Goal: Task Accomplishment & Management: Use online tool/utility

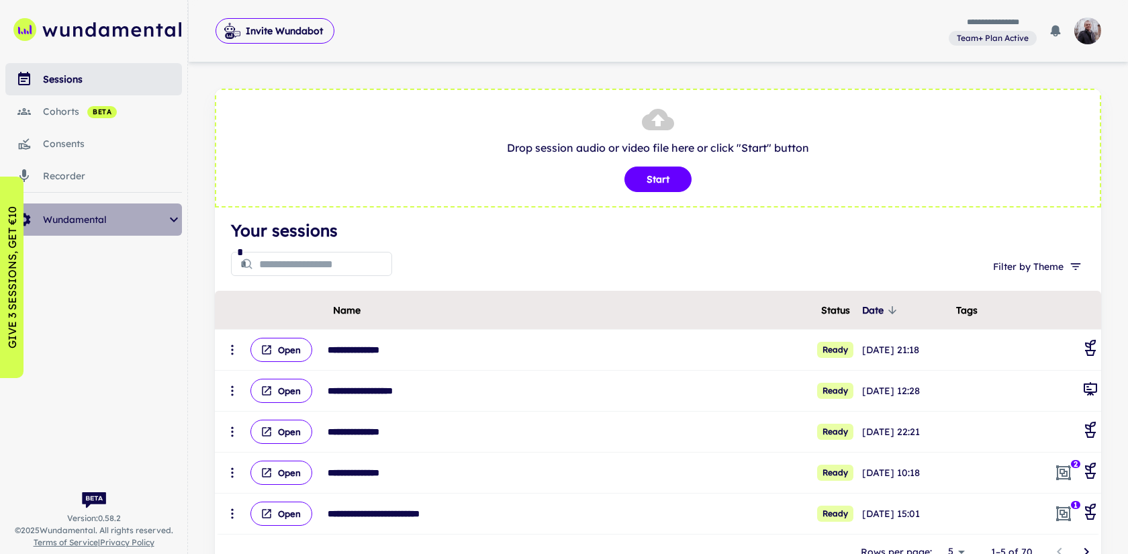
click at [157, 216] on span "Wundamental" at bounding box center [104, 219] width 123 height 15
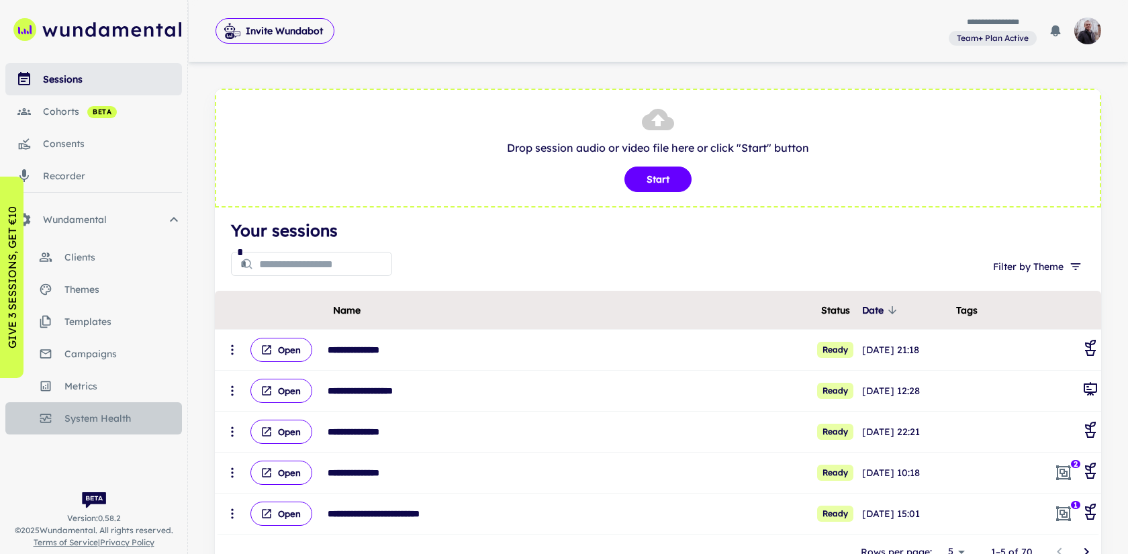
click at [95, 417] on span "system health" at bounding box center [123, 418] width 118 height 15
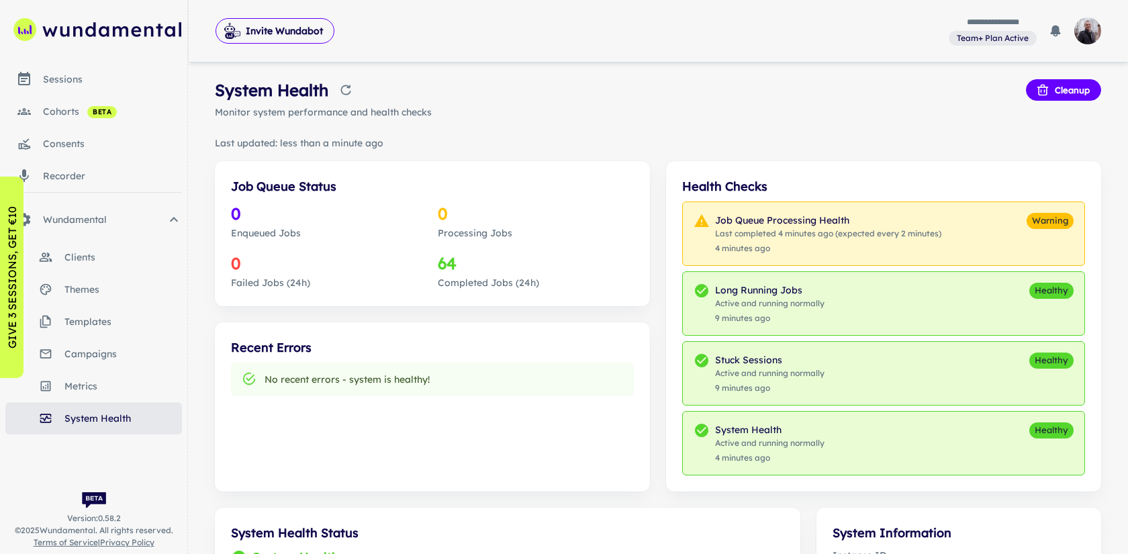
click at [347, 93] on icon "Refresh health data" at bounding box center [345, 89] width 13 height 13
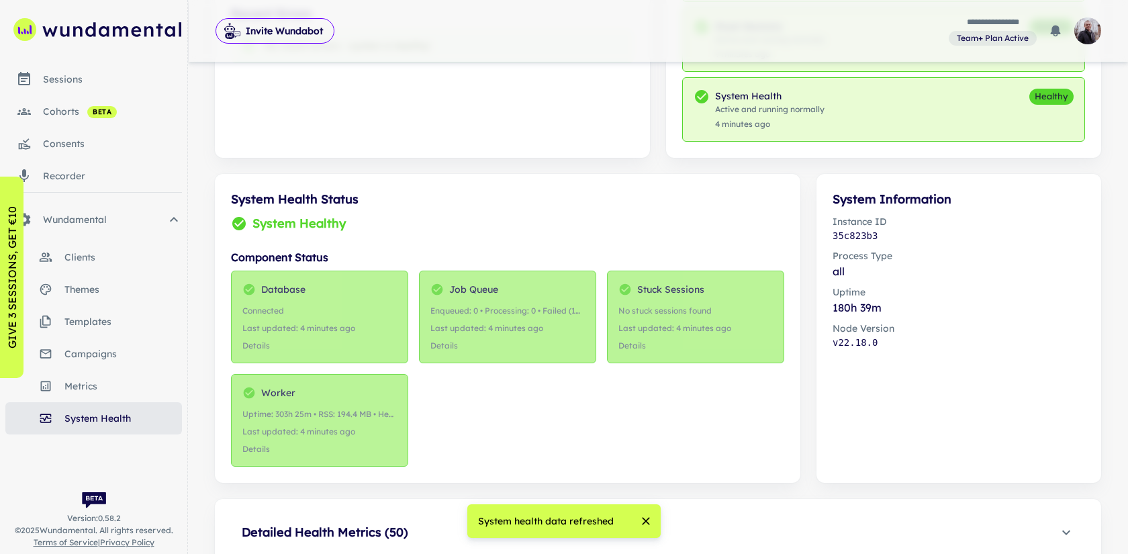
scroll to position [400, 0]
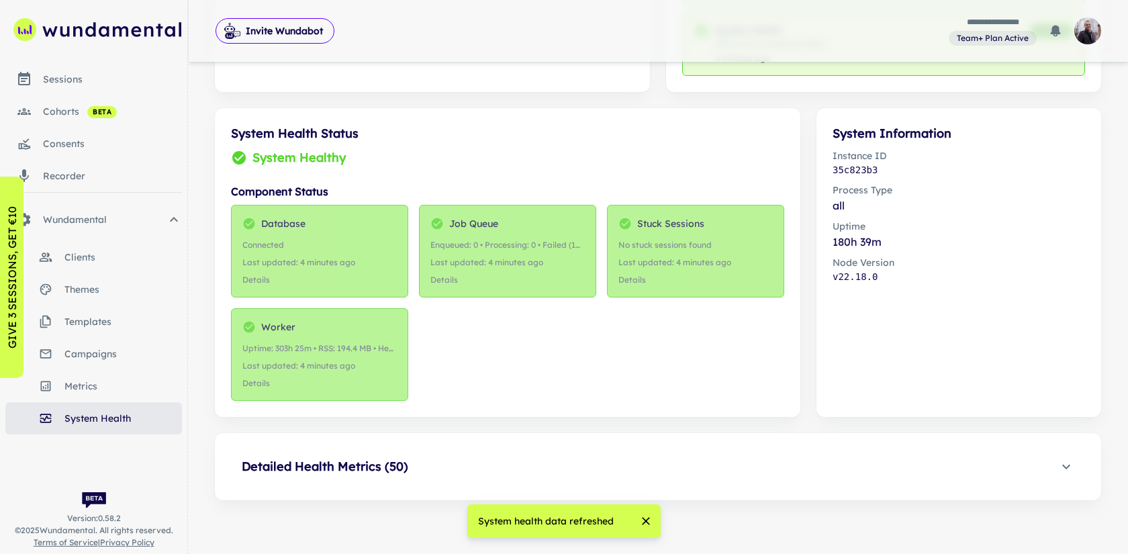
click at [431, 465] on span "Detailed Health Metrics ( 50 )" at bounding box center [650, 466] width 817 height 19
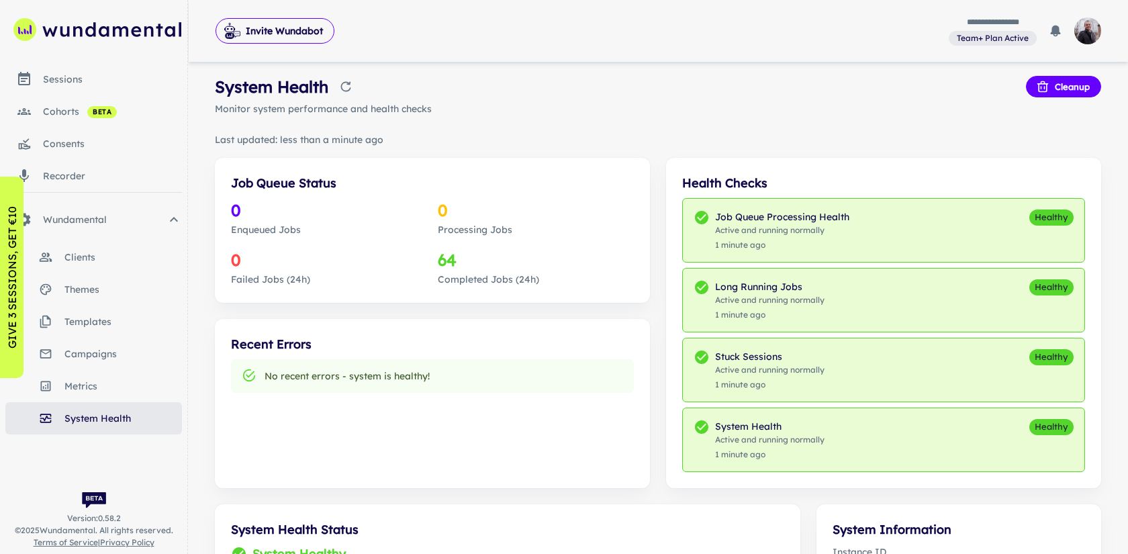
scroll to position [0, 0]
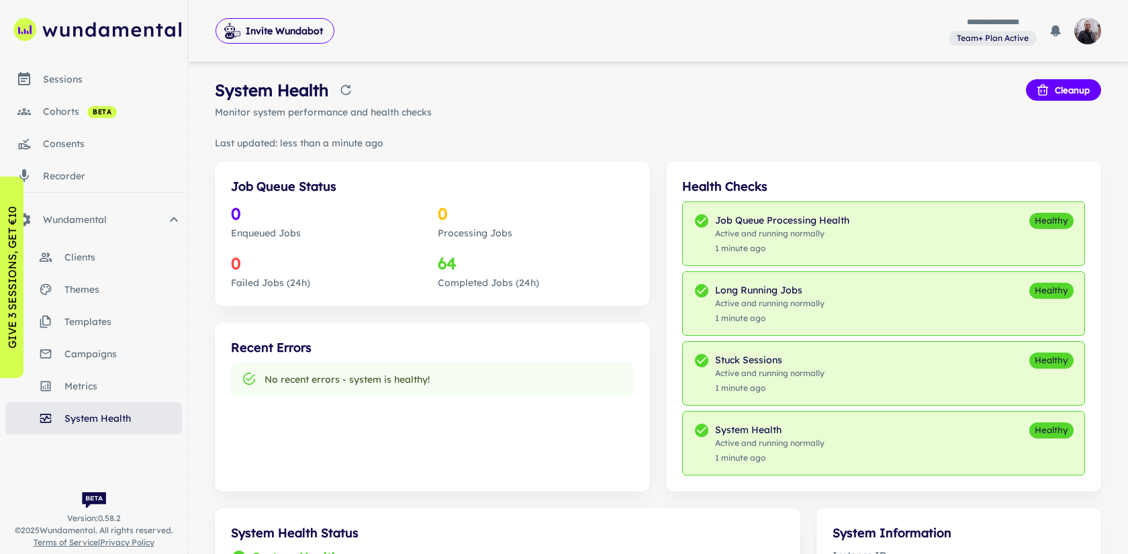
click at [351, 95] on icon "Refresh health data" at bounding box center [345, 89] width 13 height 13
click at [71, 112] on div "cohorts beta" at bounding box center [112, 111] width 139 height 15
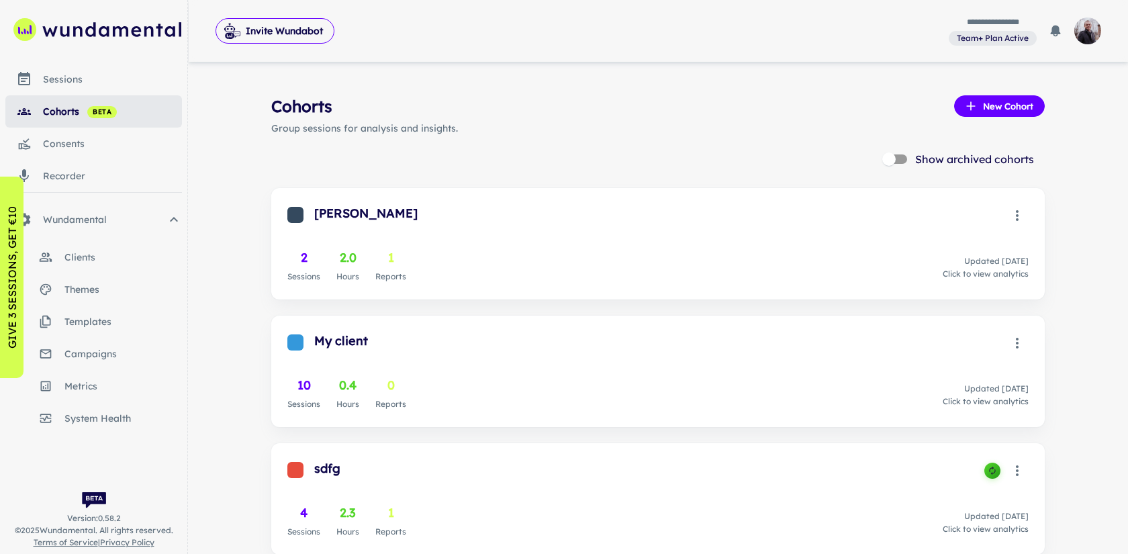
click at [61, 87] on link "sessions" at bounding box center [93, 79] width 177 height 32
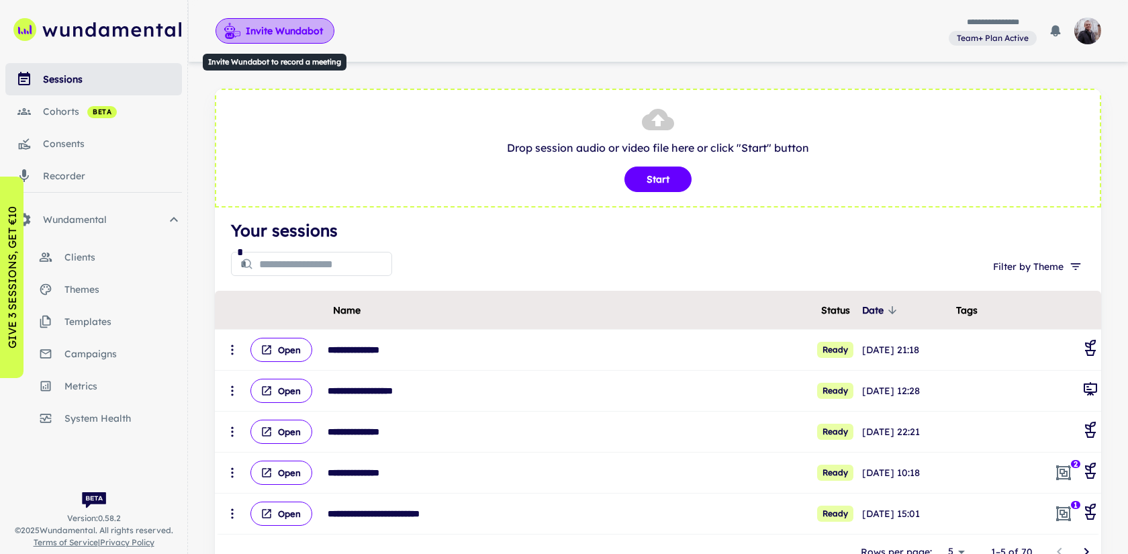
click at [290, 40] on button "Invite Wundabot" at bounding box center [275, 31] width 119 height 26
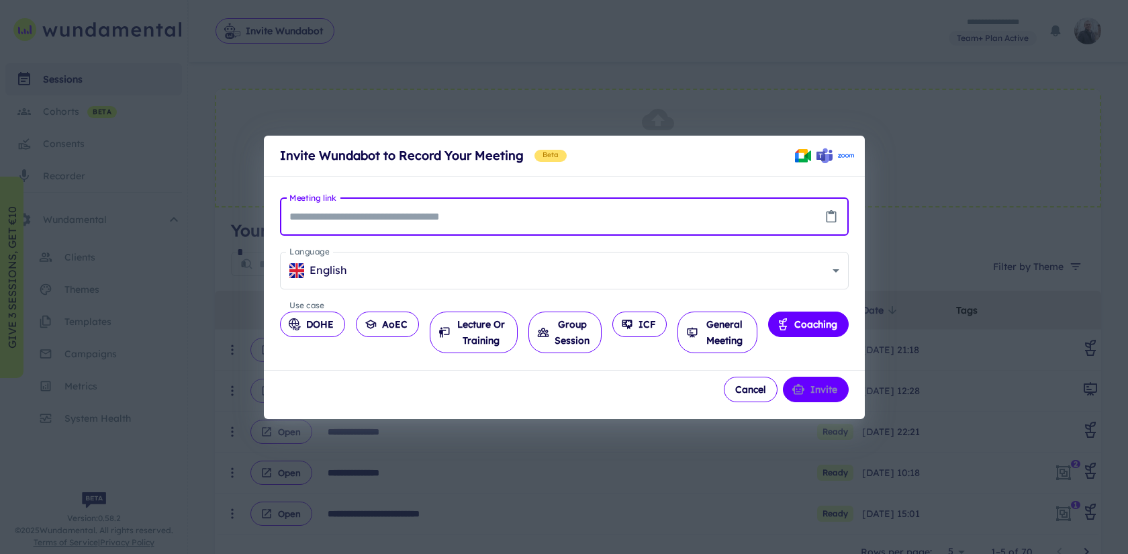
click at [830, 216] on icon "Paste from clipboard" at bounding box center [831, 216] width 13 height 13
type input "**********"
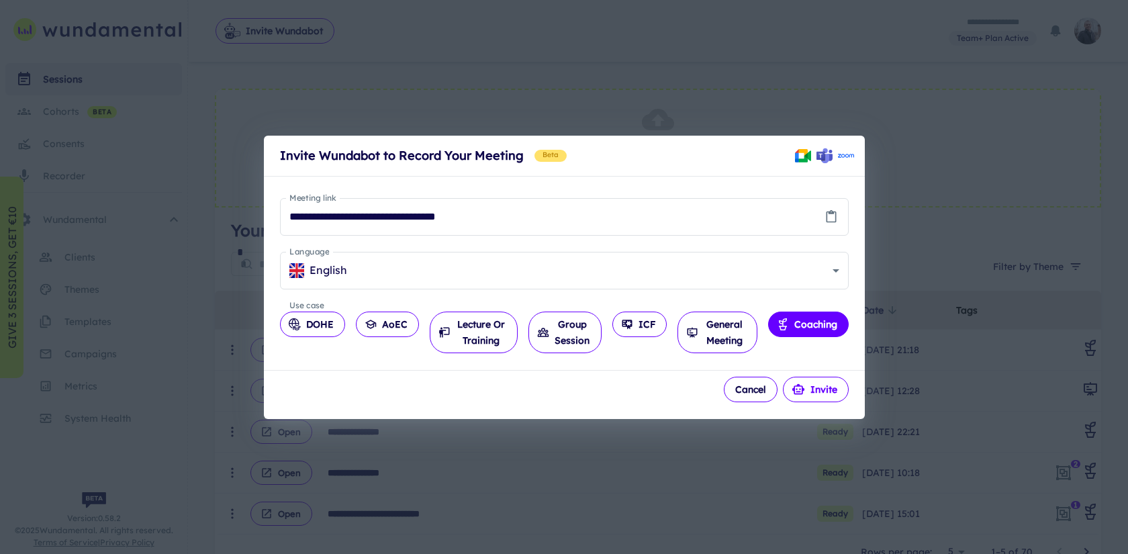
click at [812, 396] on button "Invite" at bounding box center [816, 390] width 66 height 26
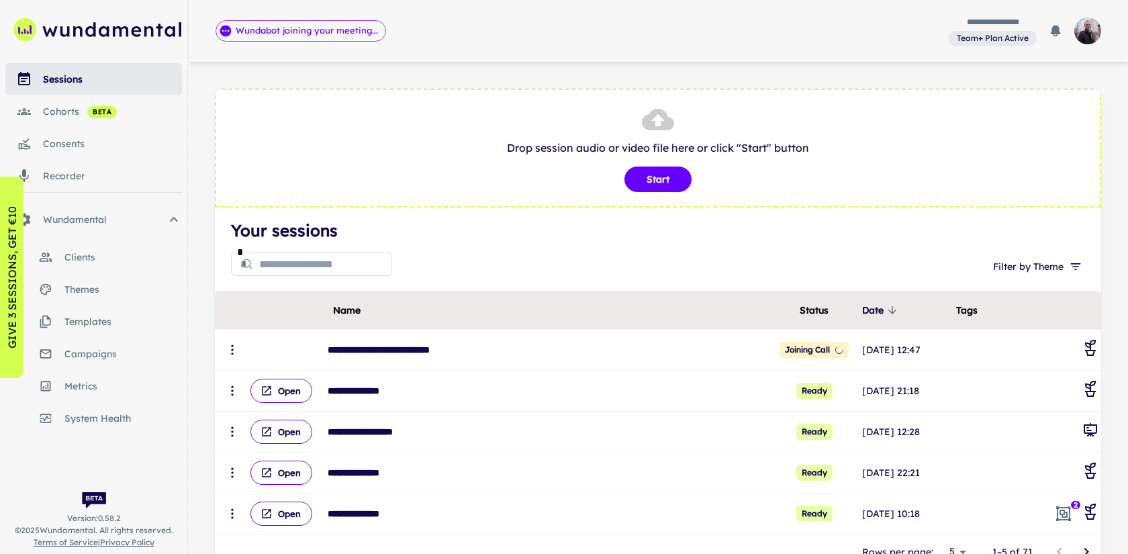
click at [646, 270] on div "* * Filter by Theme" at bounding box center [658, 266] width 854 height 43
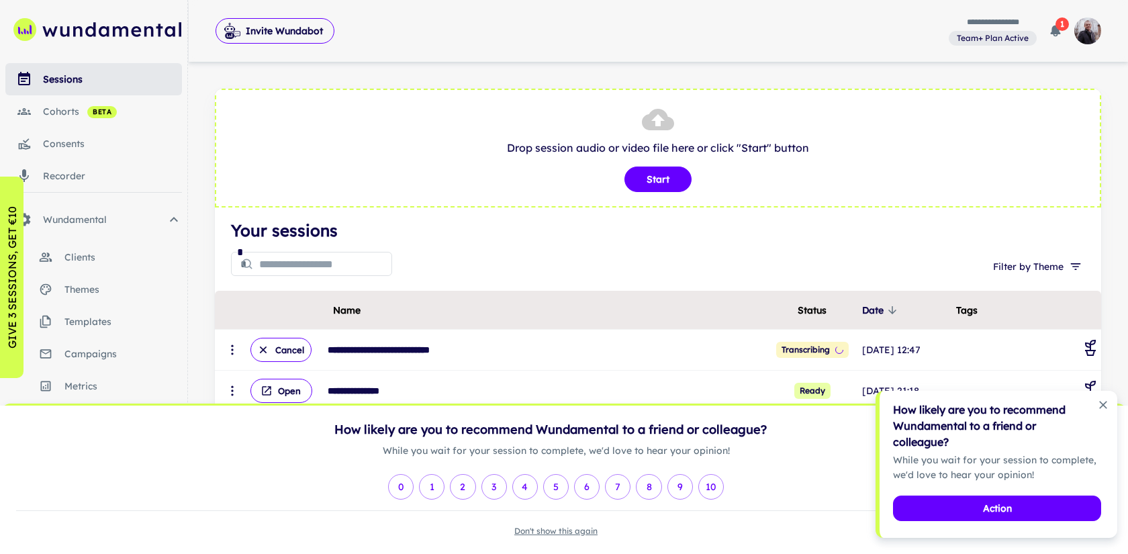
click at [1100, 408] on icon "Dismiss notification" at bounding box center [1103, 404] width 13 height 13
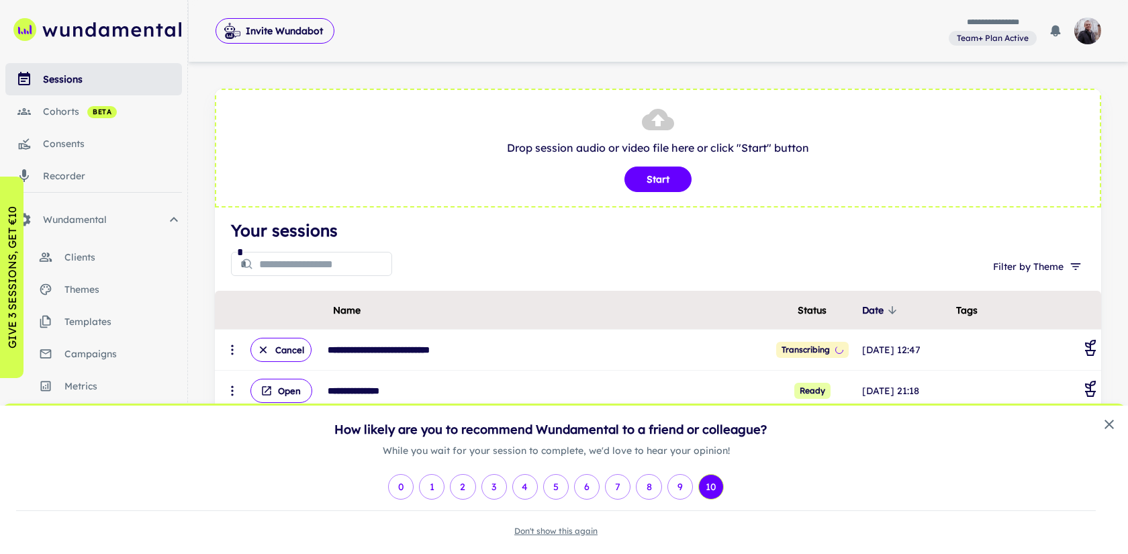
click at [713, 481] on button "10" at bounding box center [712, 487] width 26 height 26
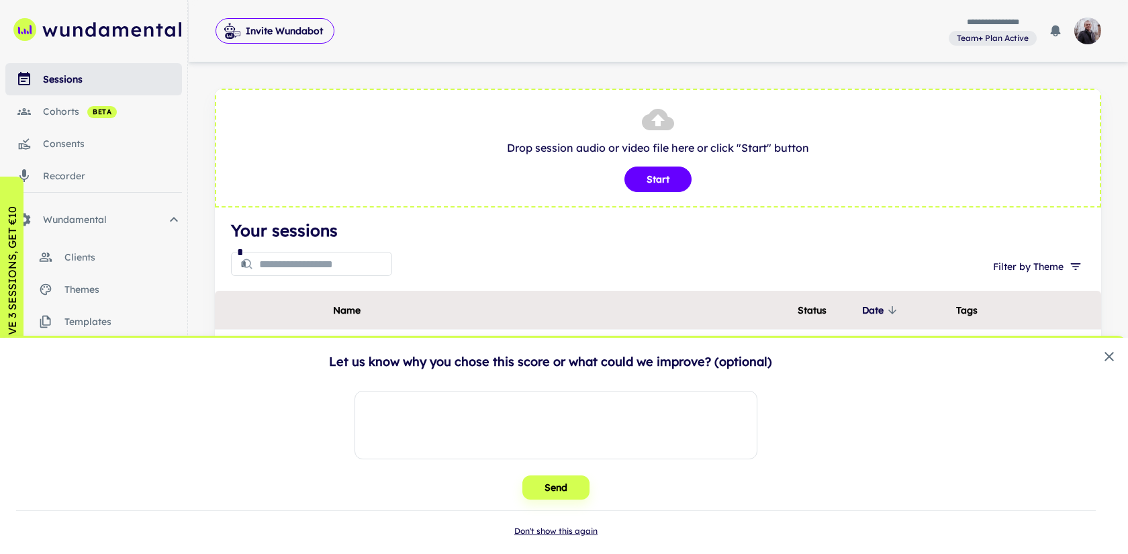
click at [572, 531] on button "Don't show this again" at bounding box center [556, 531] width 83 height 12
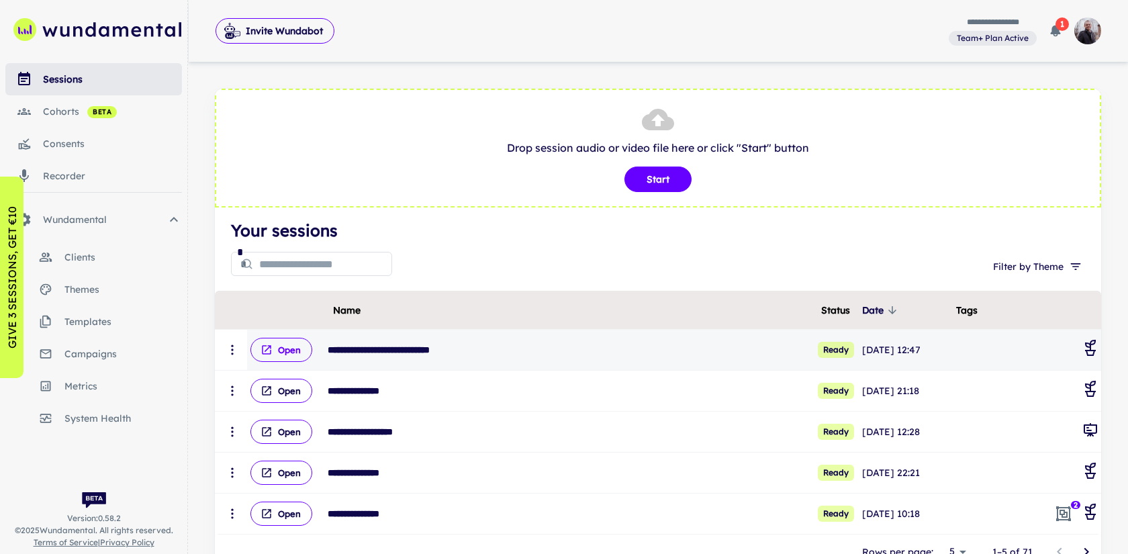
click at [277, 345] on button "Open" at bounding box center [282, 350] width 62 height 24
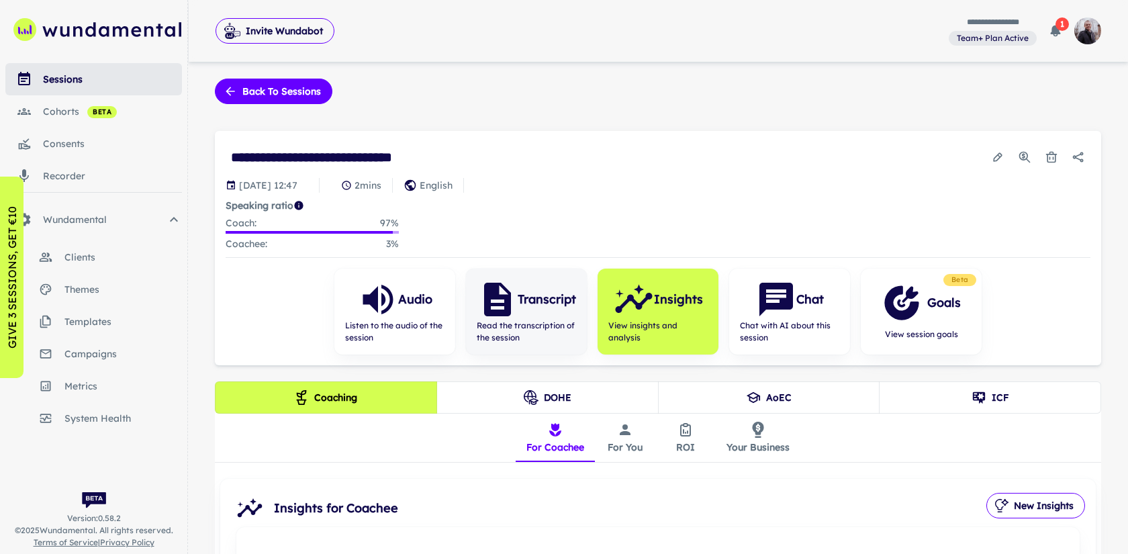
click at [560, 326] on span "Read the transcription of the session" at bounding box center [526, 332] width 99 height 24
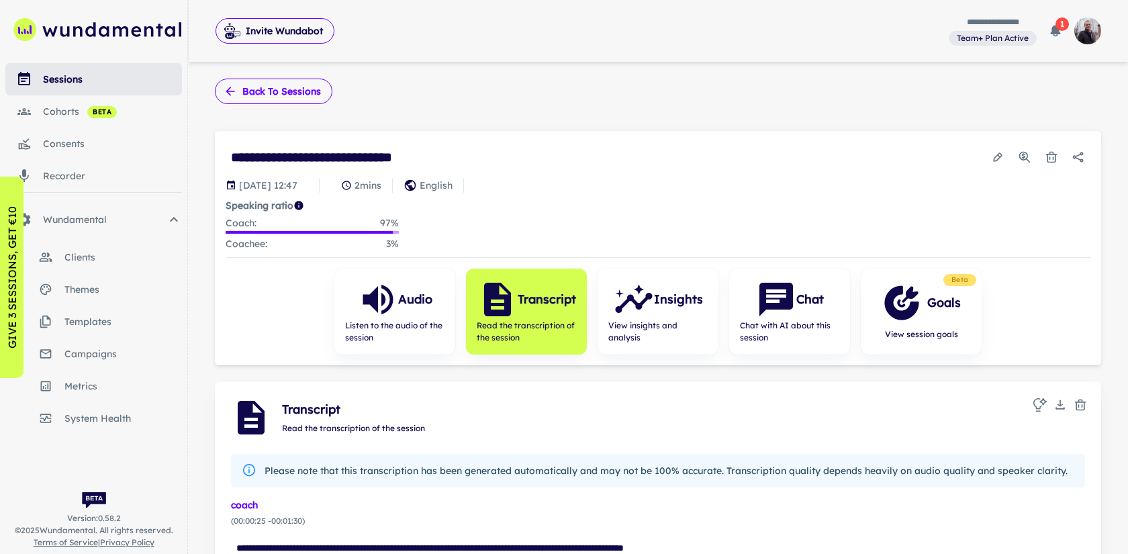
click at [294, 100] on button "Back to sessions" at bounding box center [274, 92] width 118 height 26
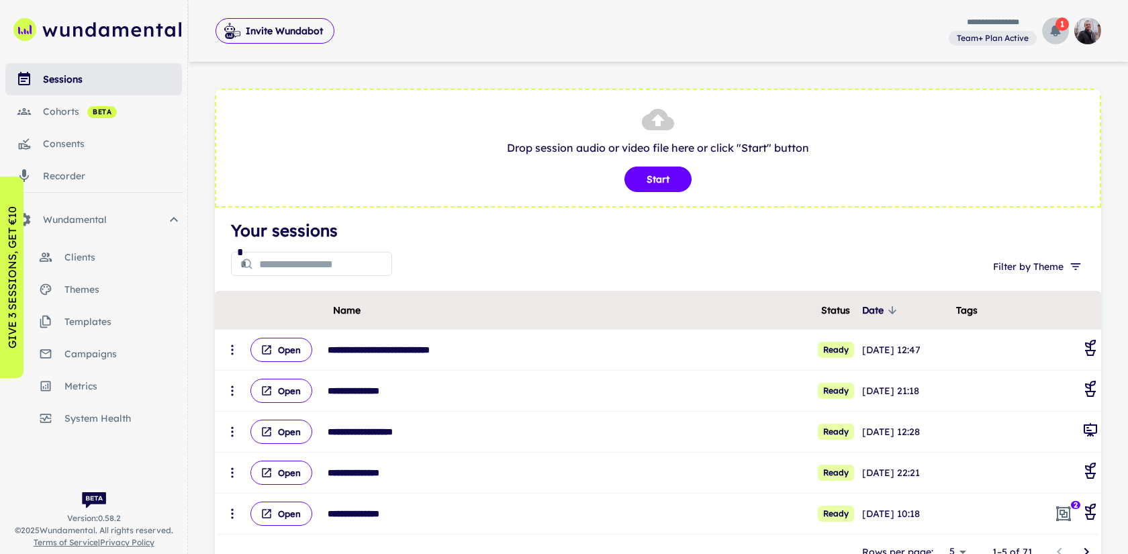
click at [1057, 37] on button "1" at bounding box center [1055, 30] width 27 height 27
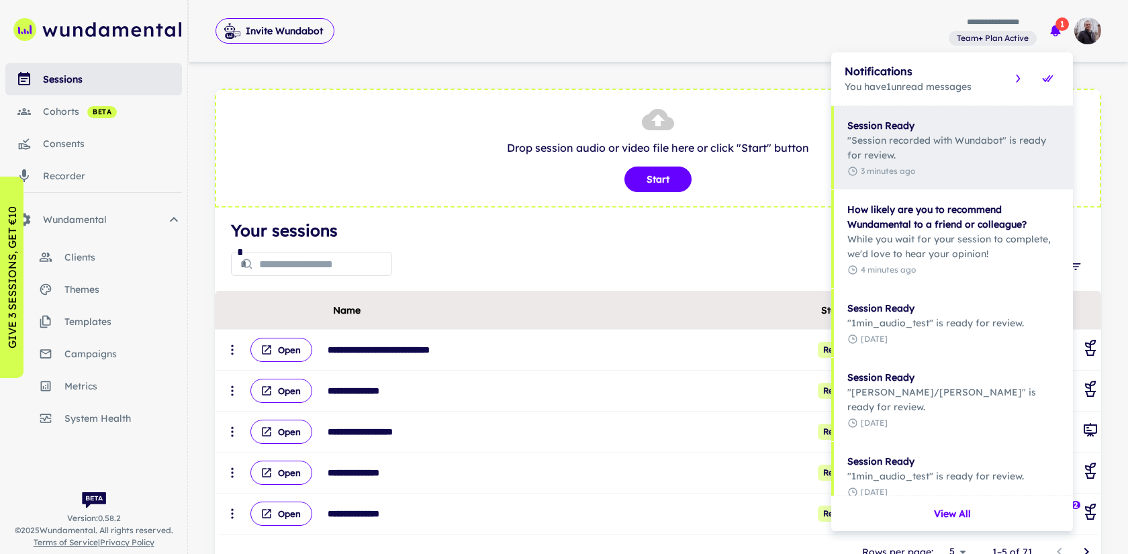
click at [754, 78] on div at bounding box center [564, 277] width 1128 height 554
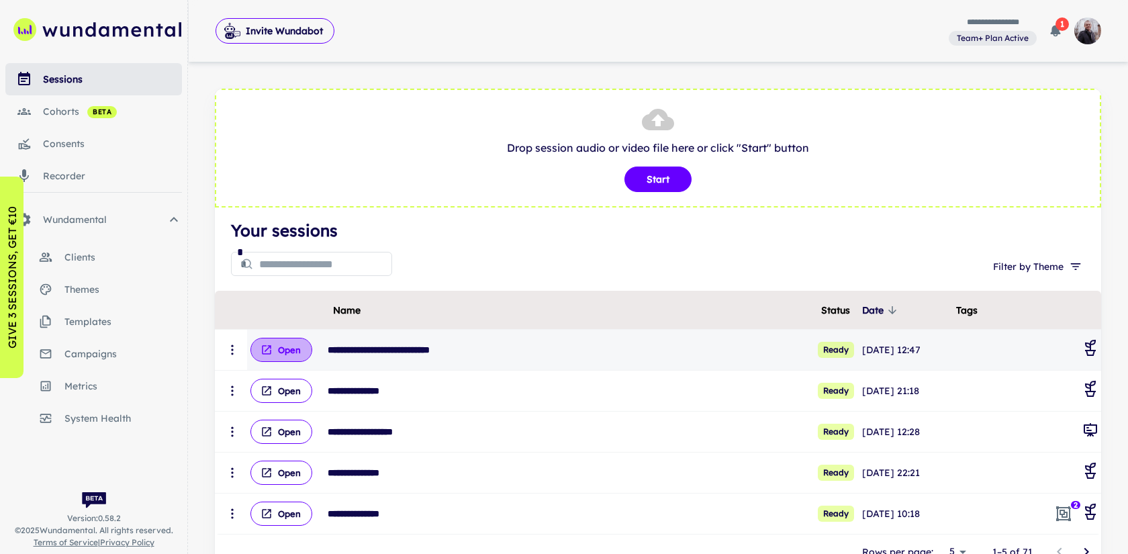
click at [283, 343] on button "Open" at bounding box center [282, 350] width 62 height 24
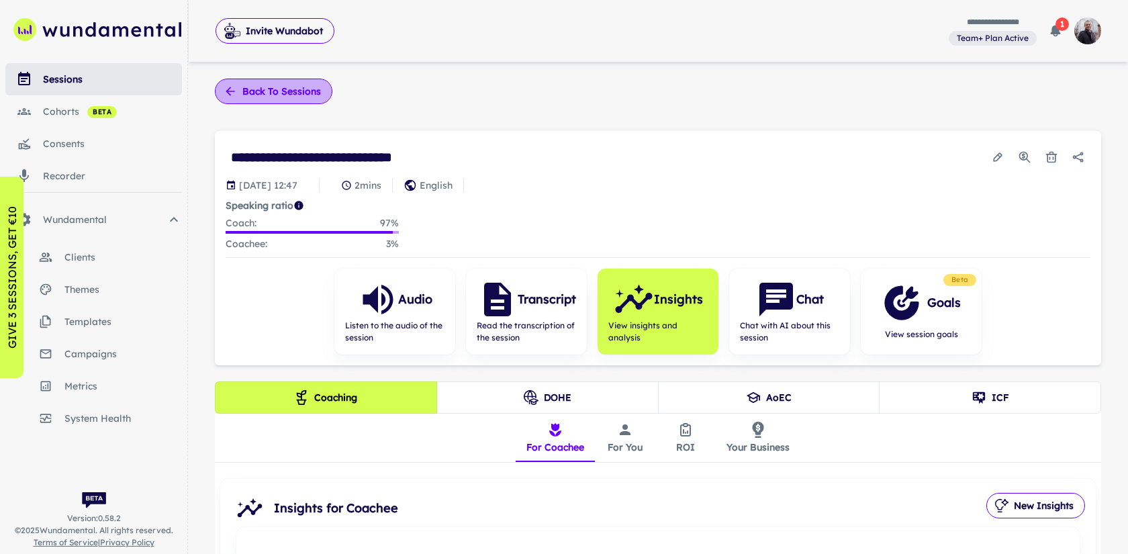
click at [277, 100] on button "Back to sessions" at bounding box center [274, 92] width 118 height 26
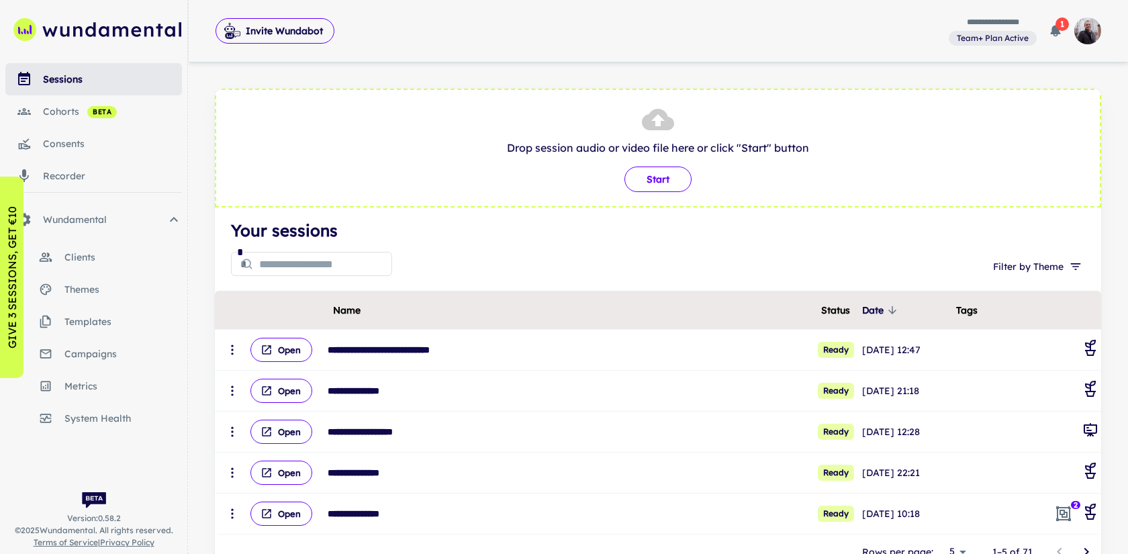
click at [654, 183] on button "Start" at bounding box center [658, 180] width 67 height 26
type input "**********"
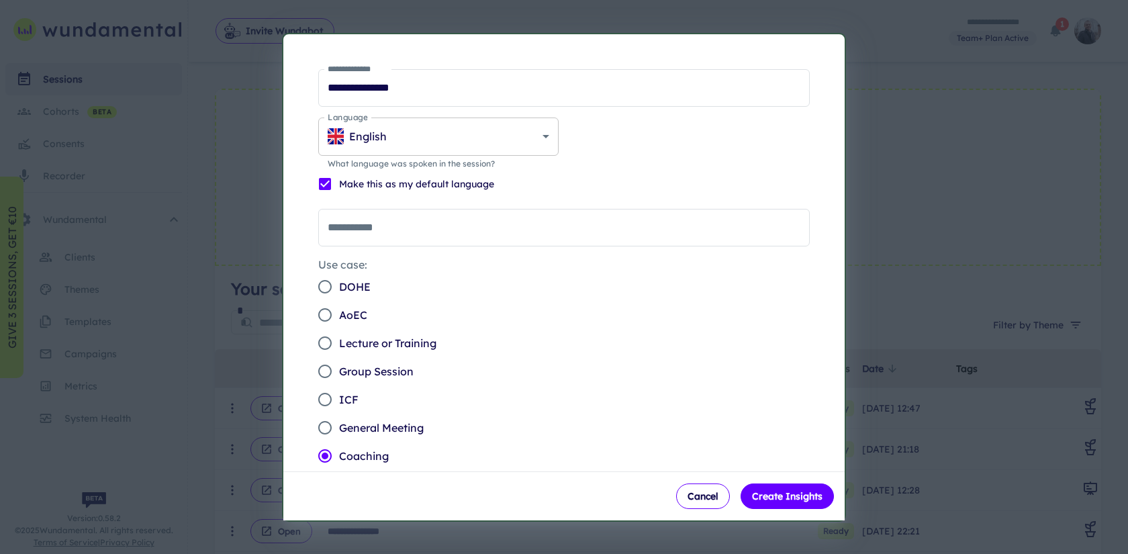
click at [538, 134] on body "**********" at bounding box center [564, 277] width 1128 height 554
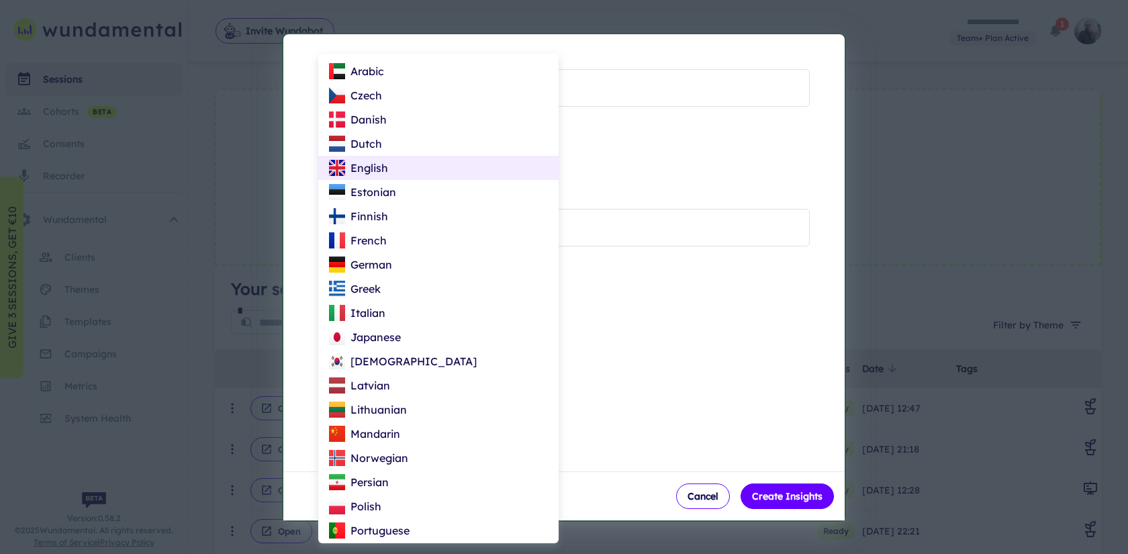
click at [370, 184] on p "Estonian" at bounding box center [374, 192] width 46 height 16
type input "**"
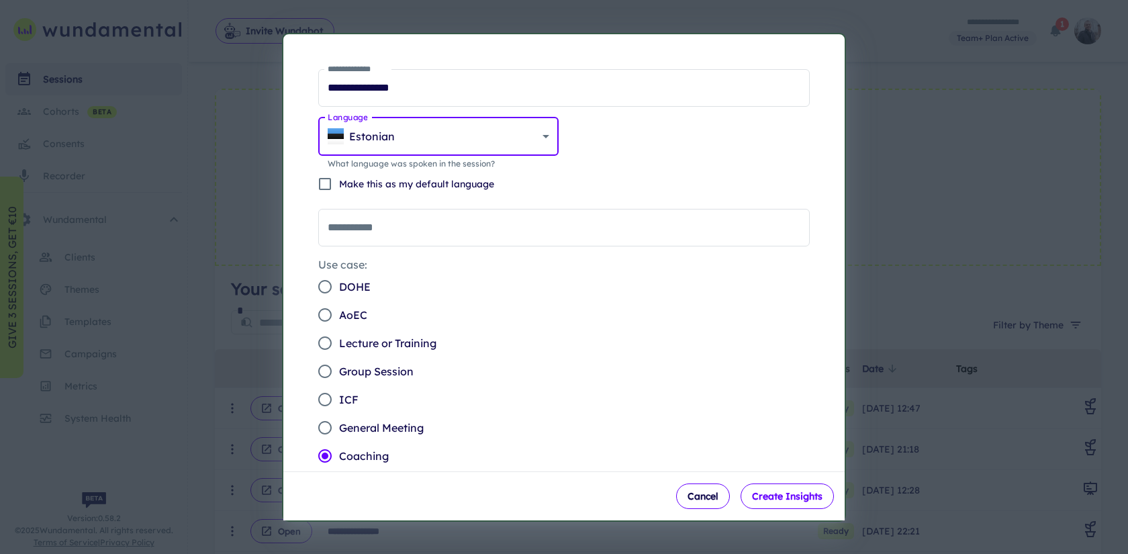
click at [785, 491] on button "Create Insights" at bounding box center [787, 497] width 93 height 26
